Goal: Check status: Check status

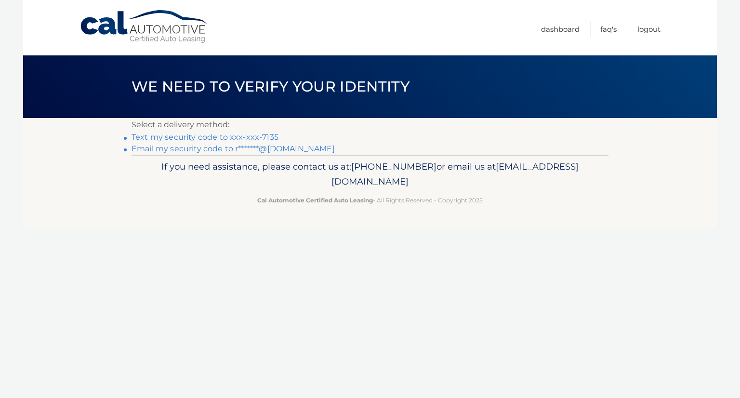
click at [200, 137] on link "Text my security code to xxx-xxx-7135" at bounding box center [205, 137] width 147 height 9
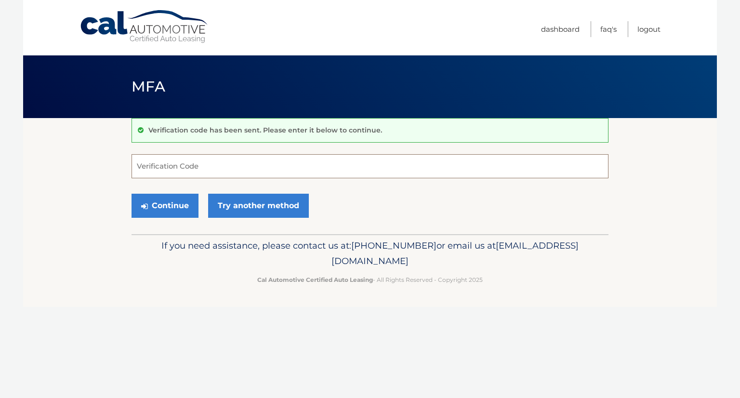
click at [159, 166] on input "Verification Code" at bounding box center [370, 166] width 477 height 24
type input "760059"
click at [182, 207] on button "Continue" at bounding box center [165, 206] width 67 height 24
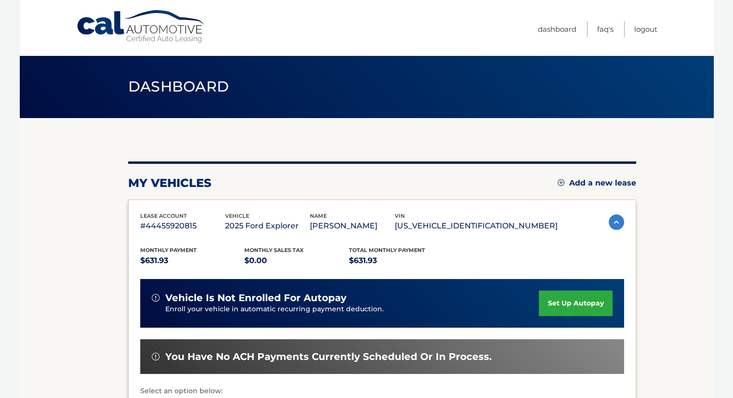
click at [169, 258] on p "$631.93" at bounding box center [192, 260] width 105 height 13
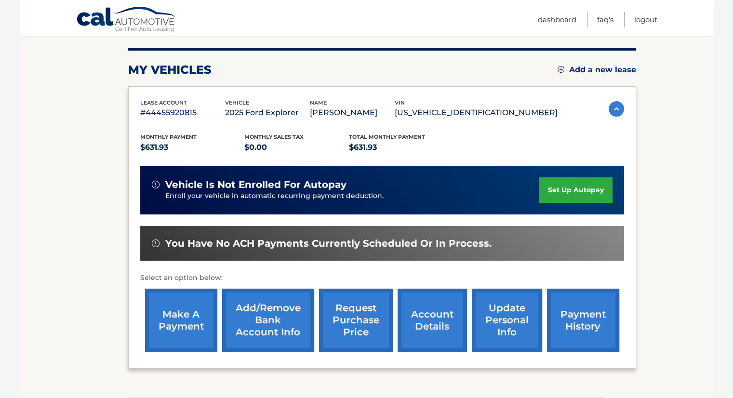
scroll to position [185, 0]
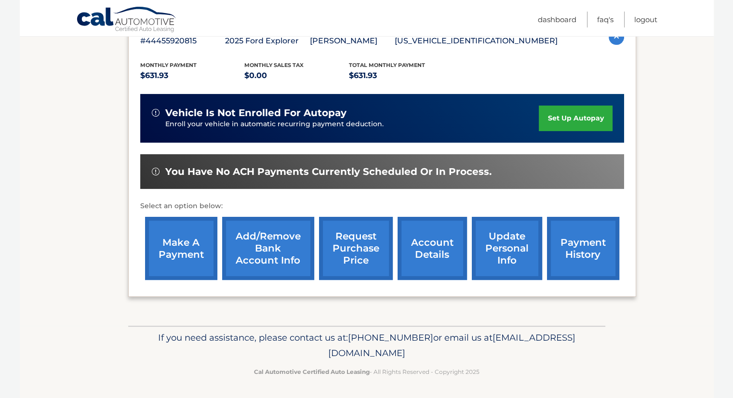
click at [436, 250] on link "account details" at bounding box center [432, 248] width 69 height 63
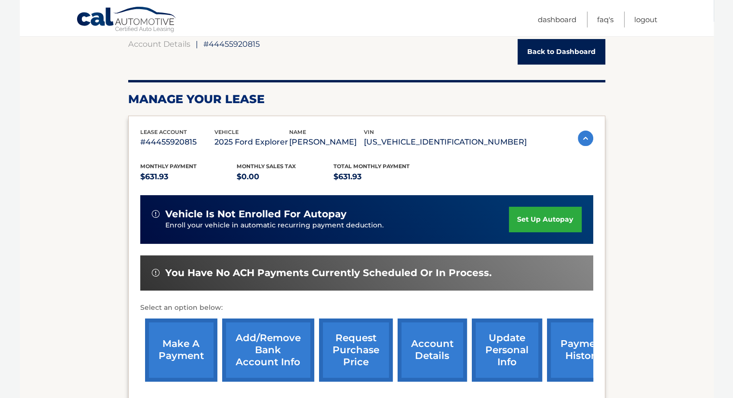
scroll to position [145, 0]
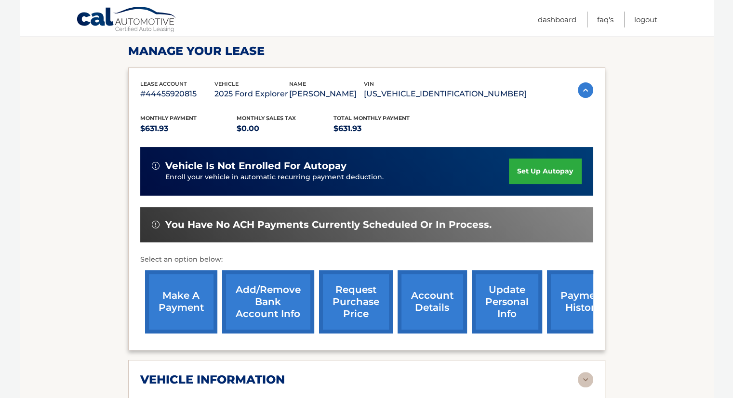
click at [582, 306] on link "payment history" at bounding box center [583, 301] width 72 height 63
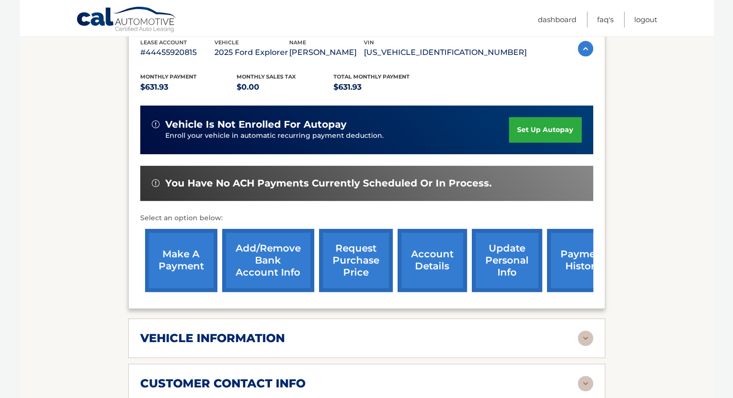
scroll to position [289, 0]
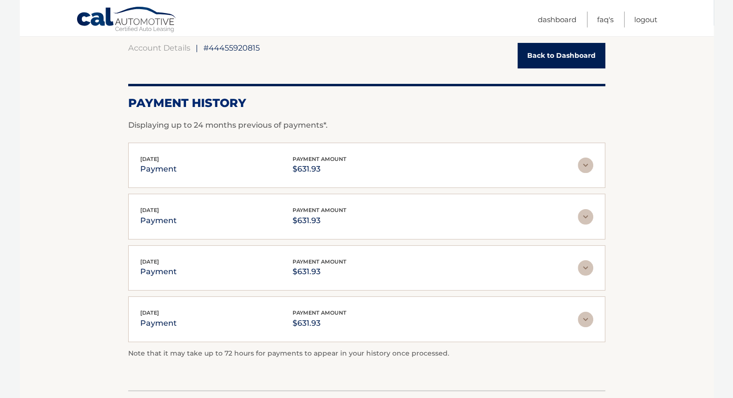
scroll to position [96, 0]
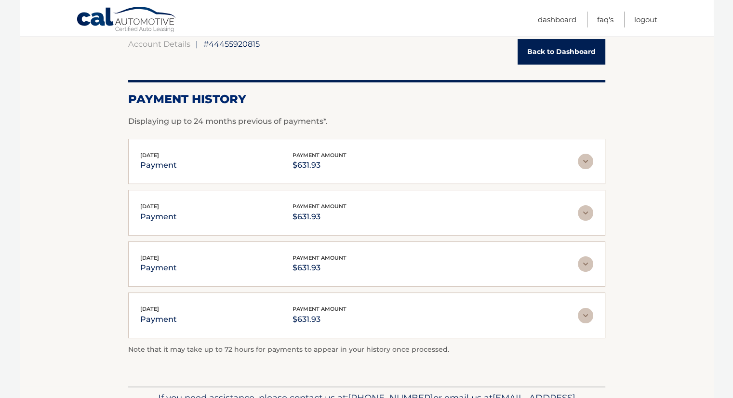
click at [580, 160] on img at bounding box center [585, 161] width 15 height 15
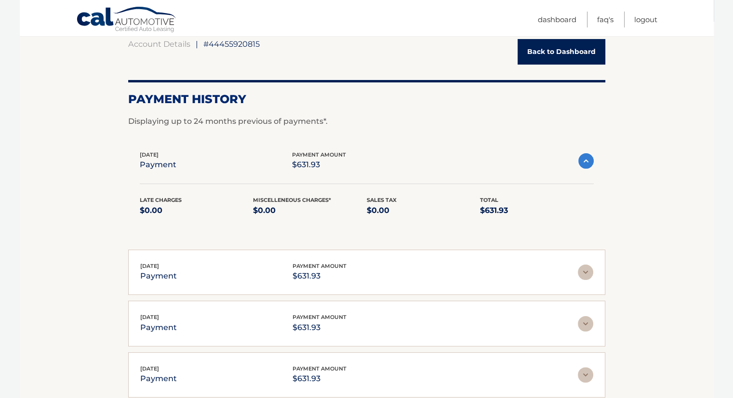
click at [580, 160] on img at bounding box center [585, 160] width 15 height 15
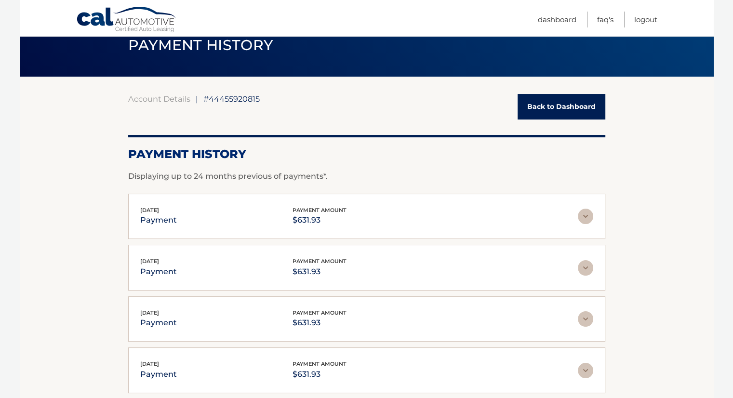
scroll to position [0, 0]
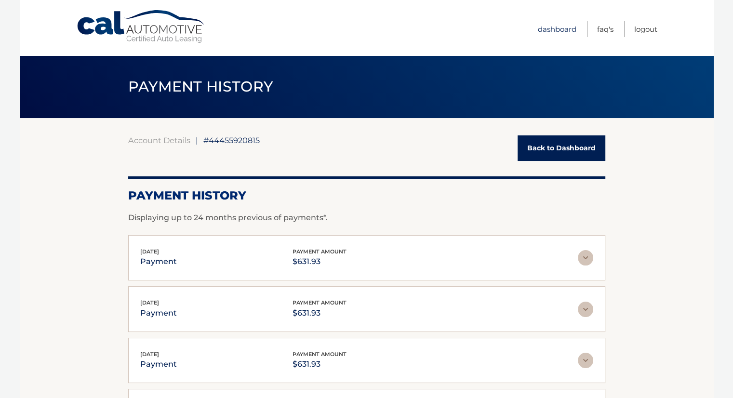
click at [555, 28] on link "Dashboard" at bounding box center [557, 29] width 39 height 16
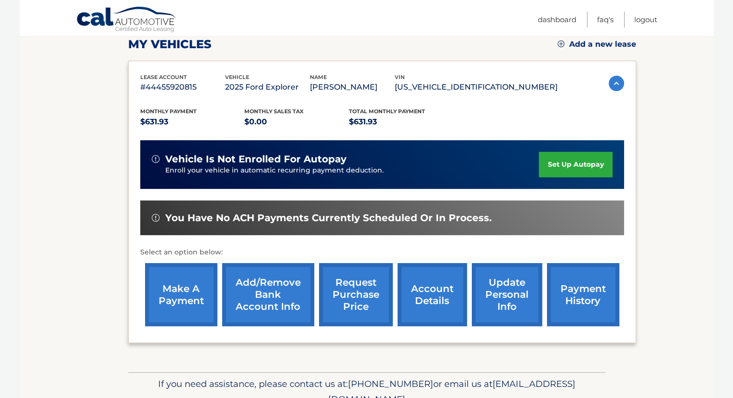
scroll to position [145, 0]
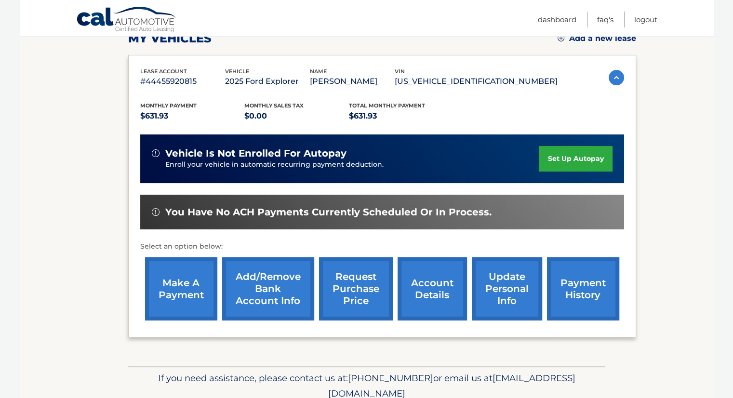
click at [442, 286] on link "account details" at bounding box center [432, 288] width 69 height 63
